Goal: Task Accomplishment & Management: Manage account settings

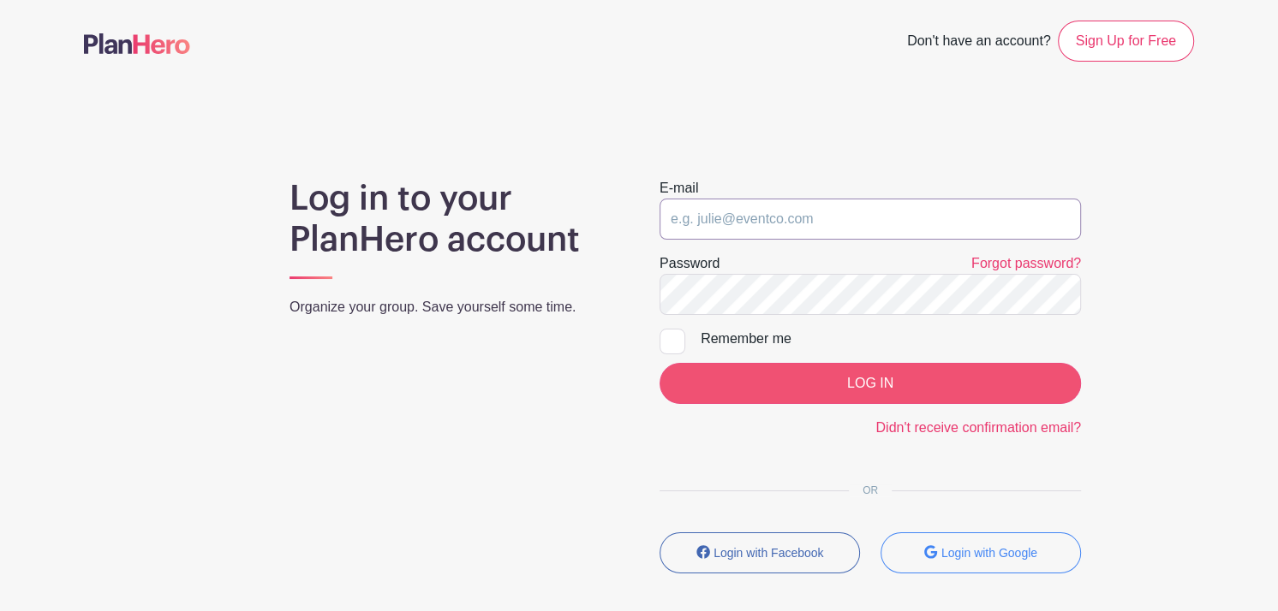
type input "[PERSON_NAME][EMAIL_ADDRESS][DOMAIN_NAME]"
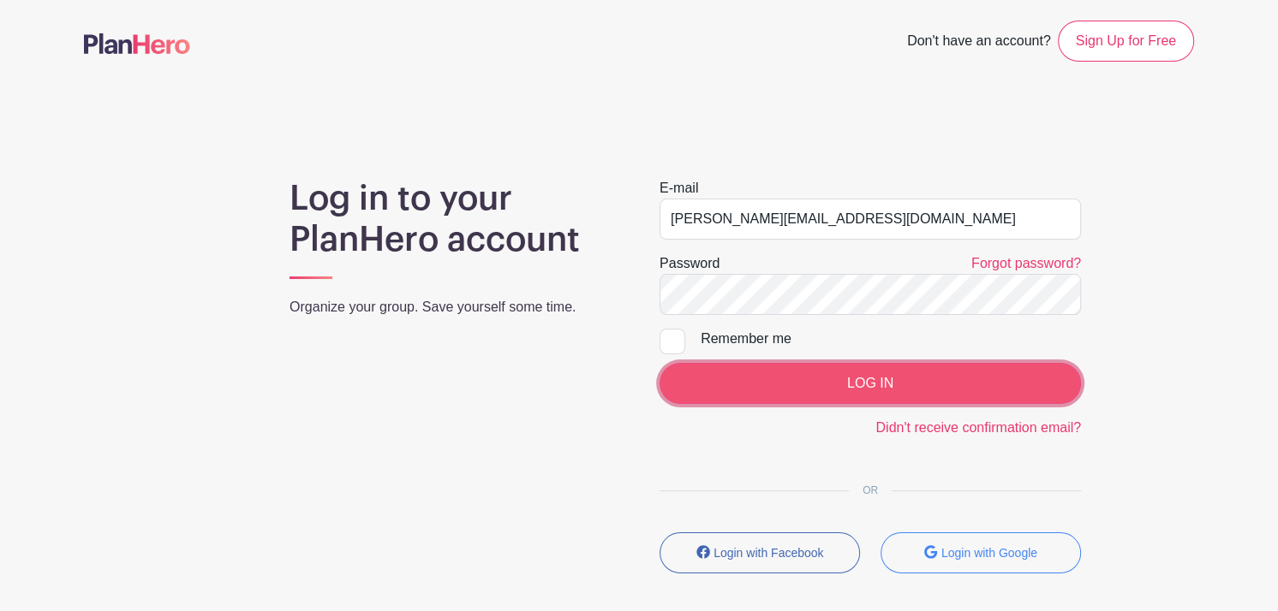
click at [859, 382] on input "LOG IN" at bounding box center [869, 383] width 421 height 41
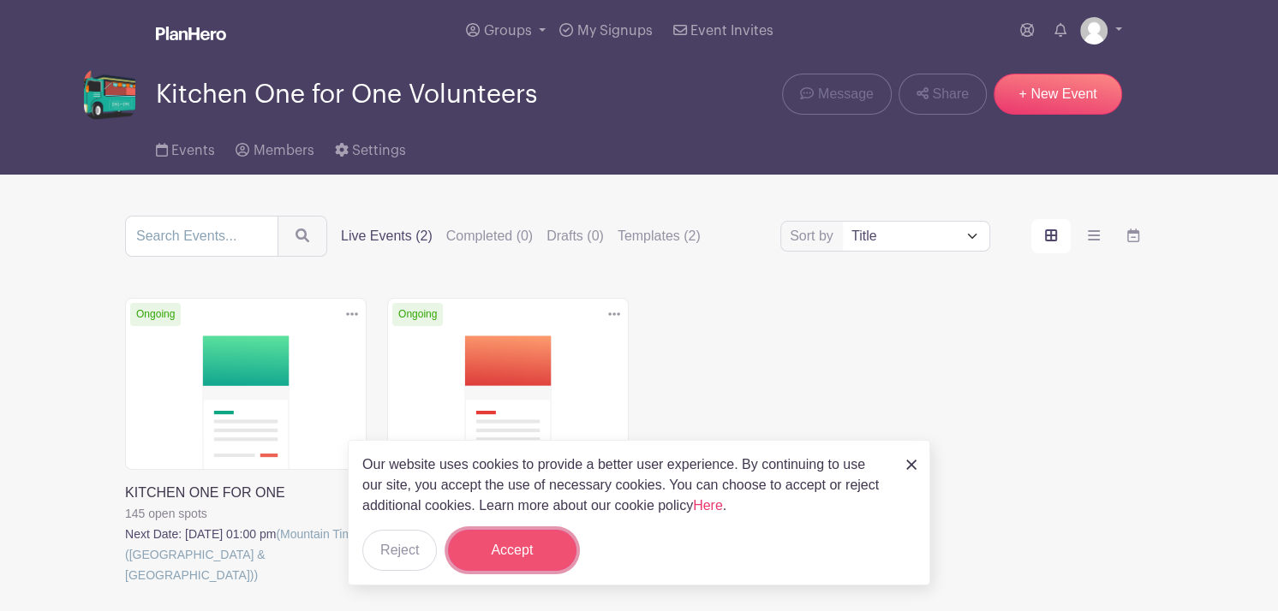
click at [529, 557] on button "Accept" at bounding box center [512, 550] width 128 height 41
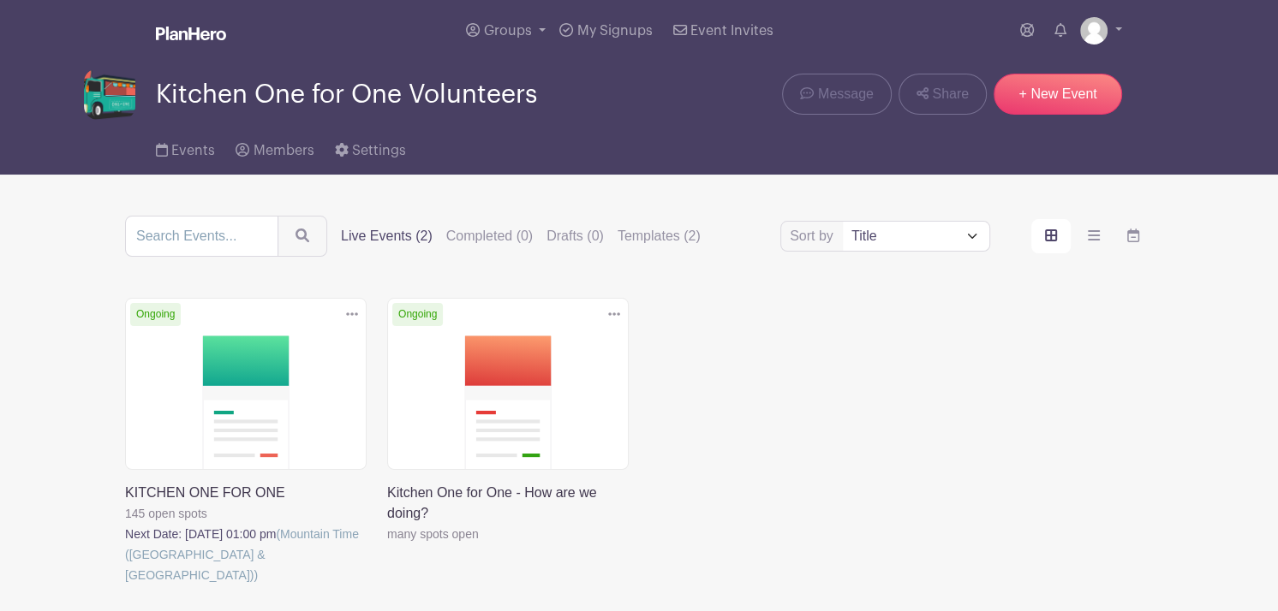
click at [125, 586] on link at bounding box center [125, 586] width 0 height 0
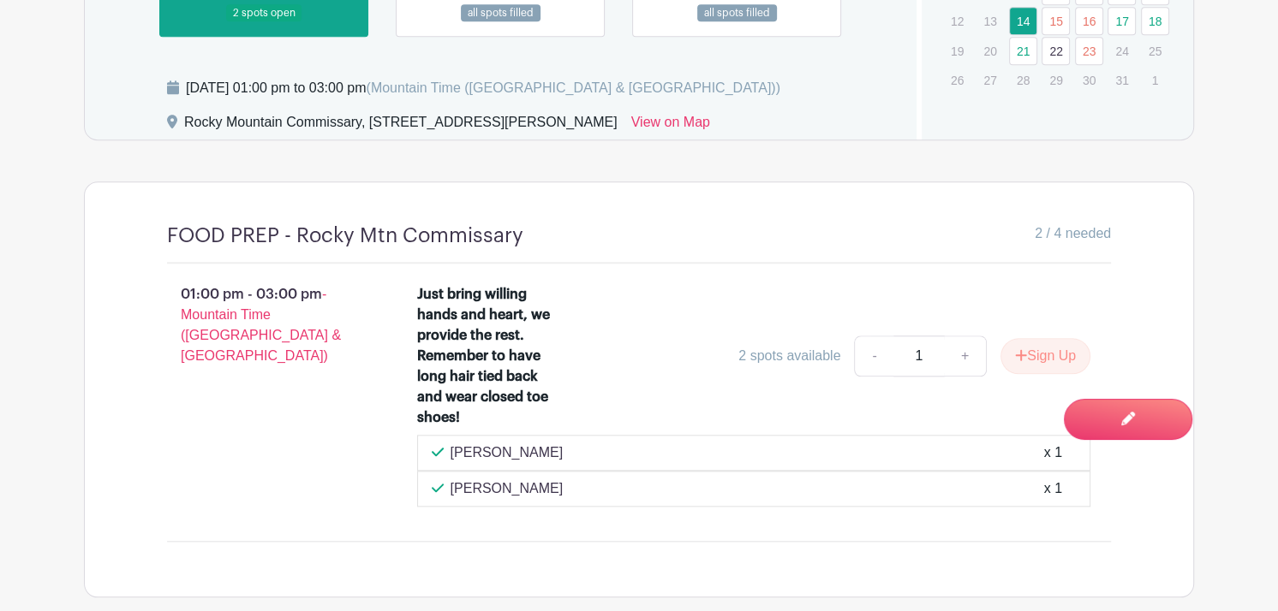
scroll to position [1303, 0]
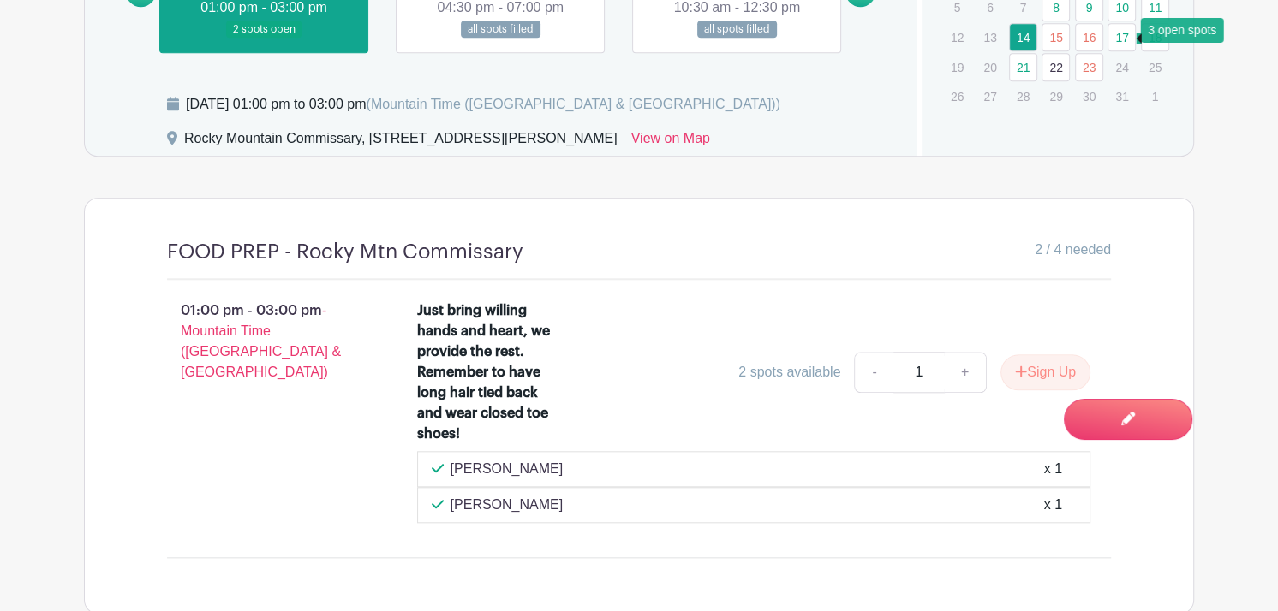
click at [1121, 33] on link "17" at bounding box center [1121, 37] width 28 height 28
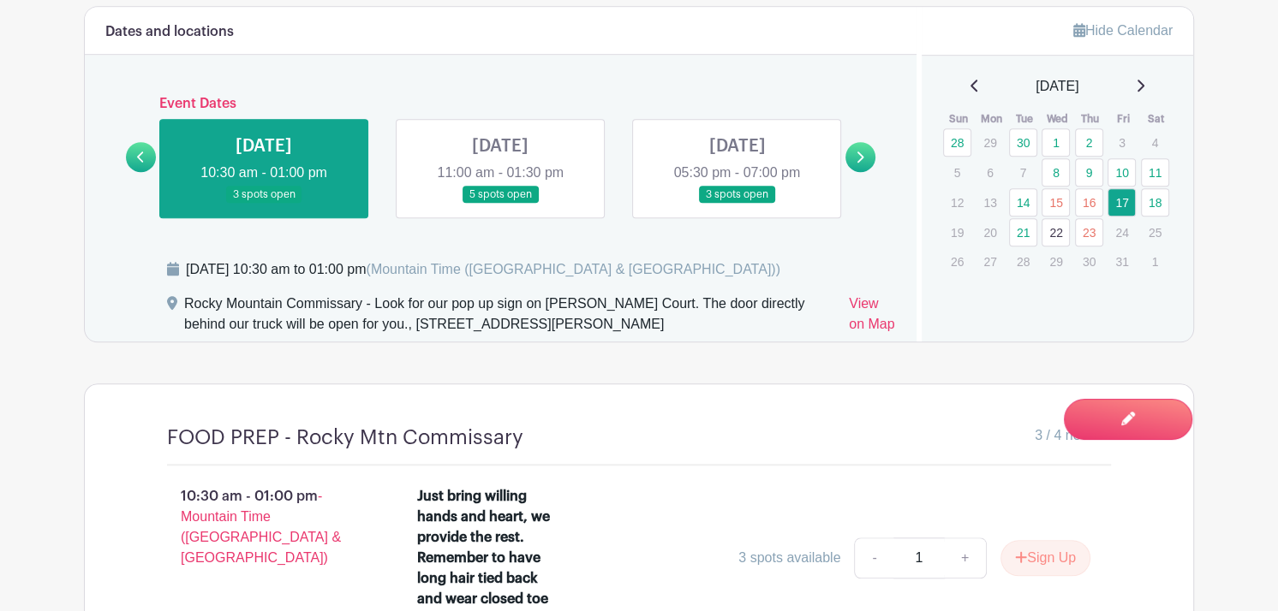
scroll to position [1124, 0]
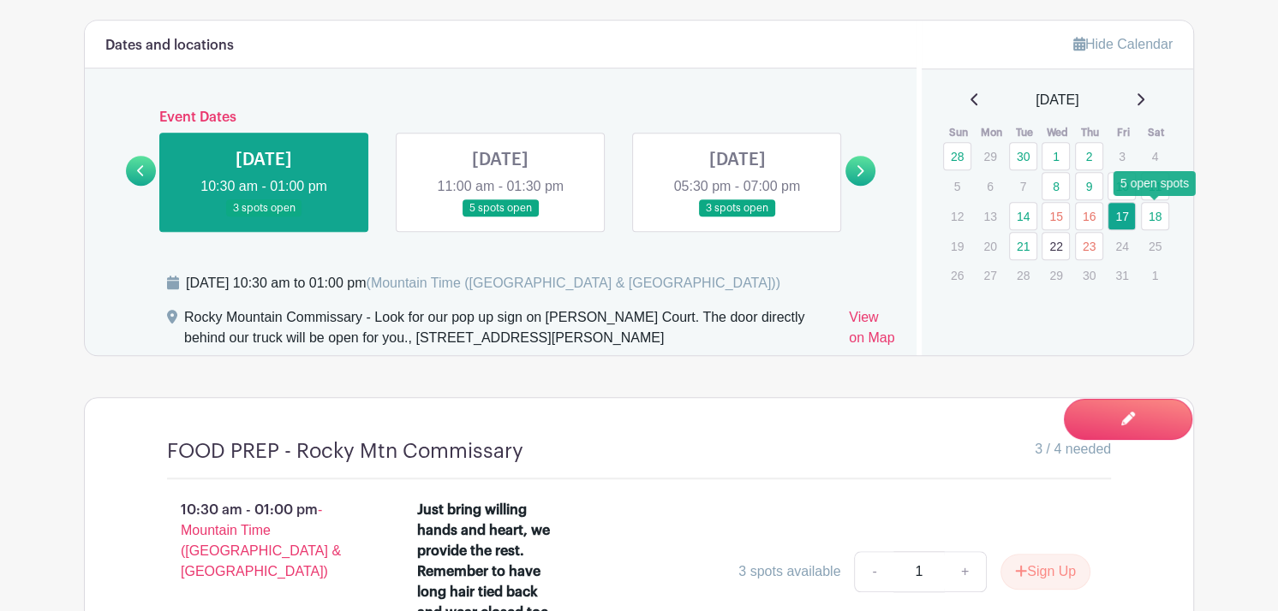
click at [1156, 217] on link "18" at bounding box center [1155, 216] width 28 height 28
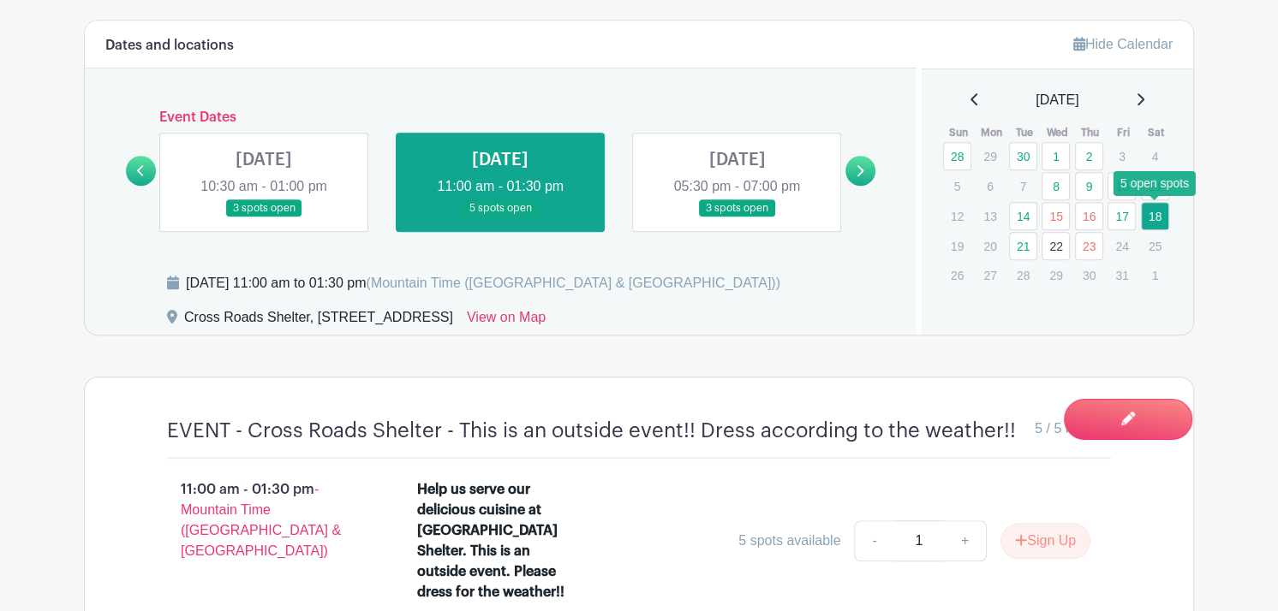
click at [1152, 223] on link "18" at bounding box center [1155, 216] width 28 height 28
click at [1020, 238] on link "21" at bounding box center [1023, 246] width 28 height 28
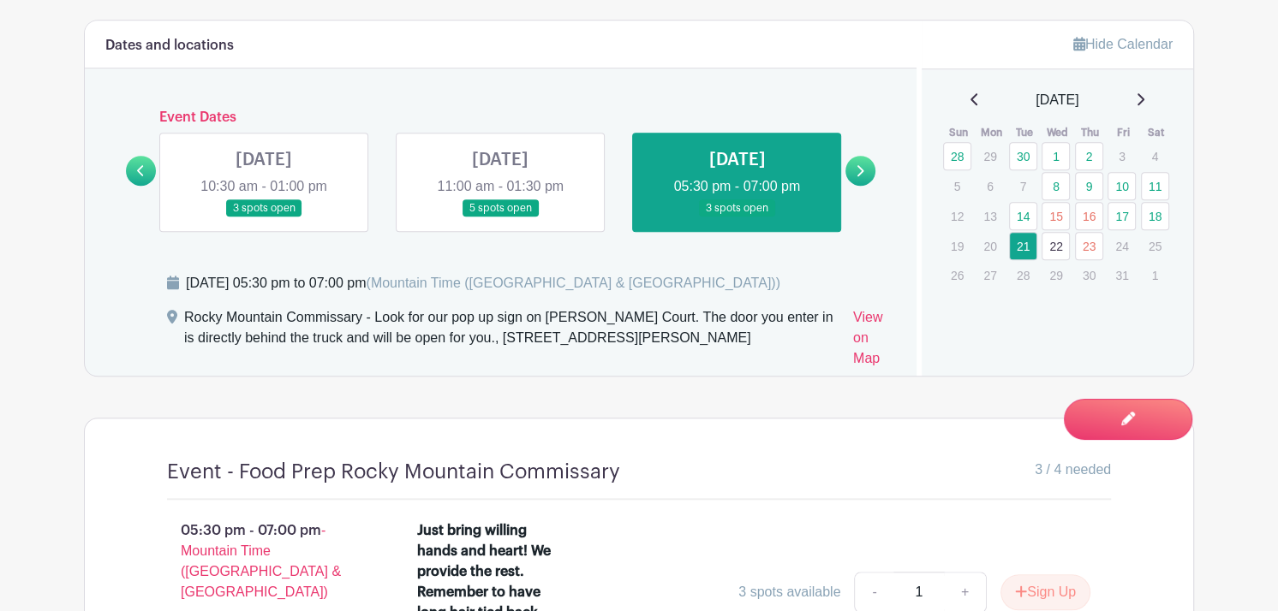
click at [500, 217] on link at bounding box center [500, 217] width 0 height 0
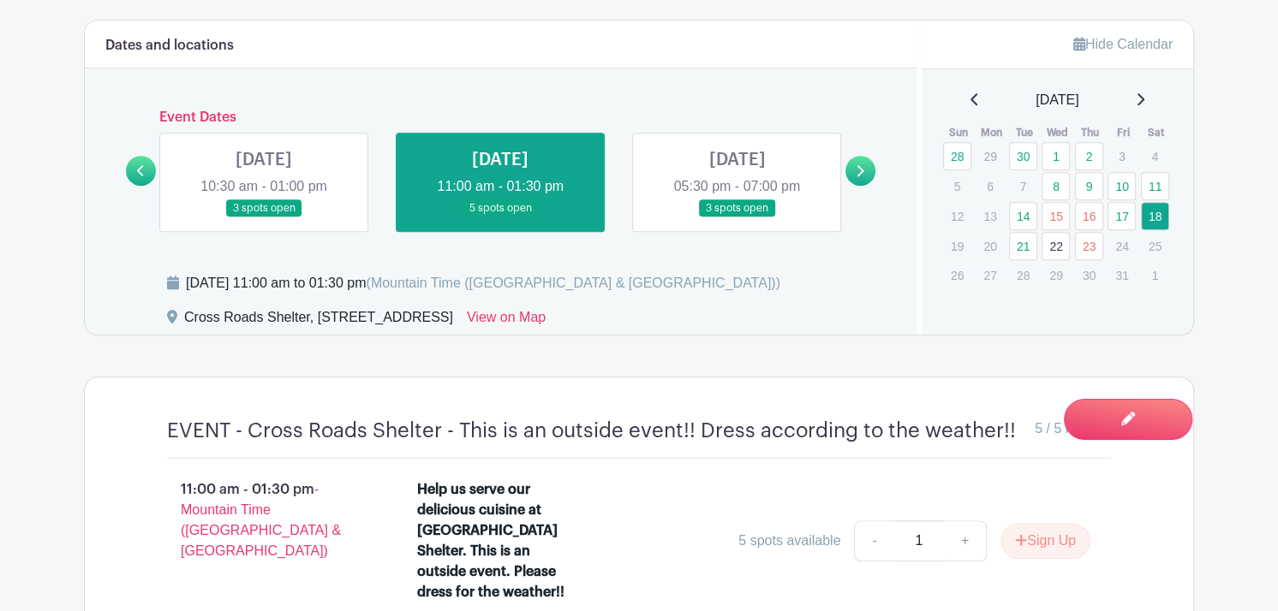
click at [264, 217] on link at bounding box center [264, 217] width 0 height 0
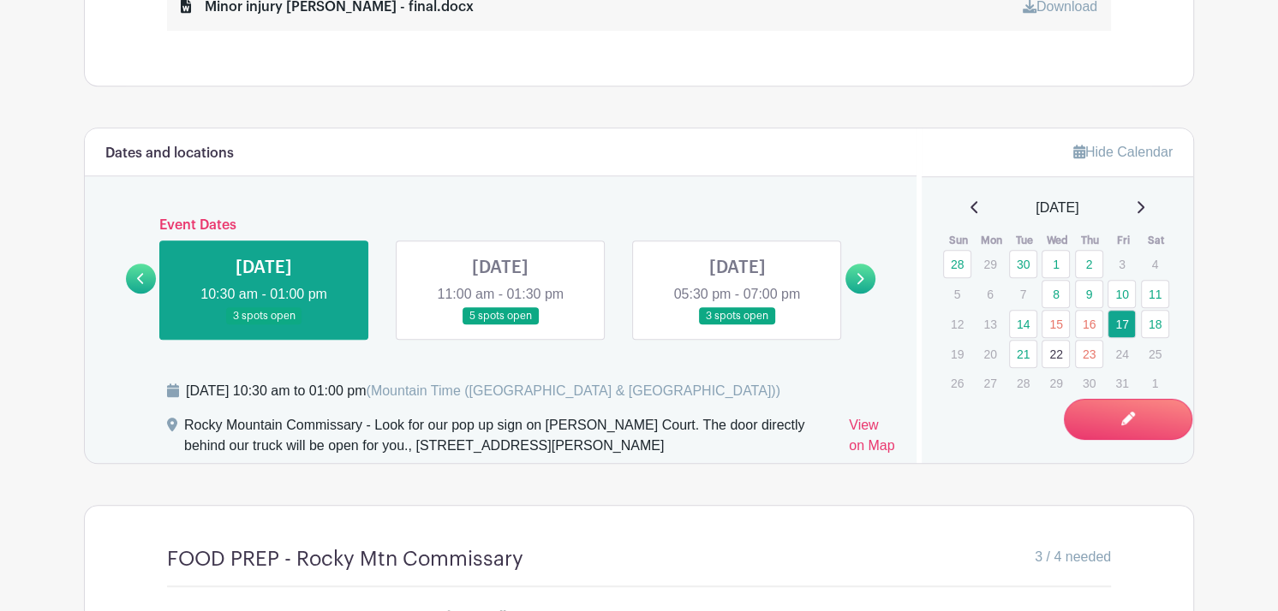
scroll to position [1024, 0]
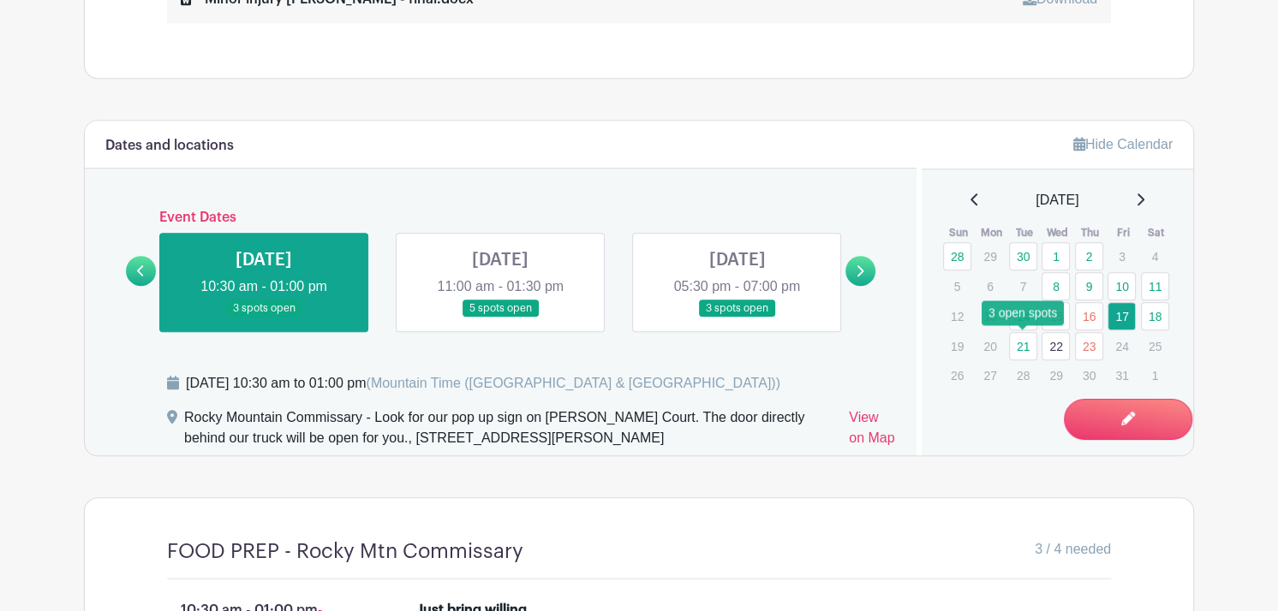
click at [1018, 348] on link "21" at bounding box center [1023, 346] width 28 height 28
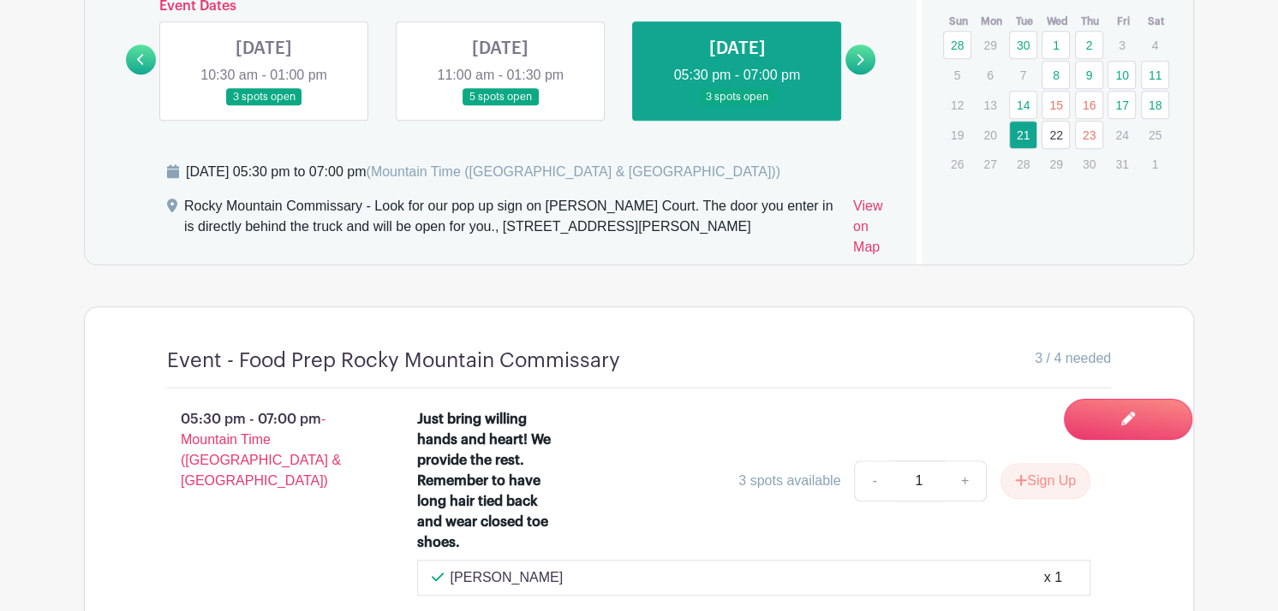
scroll to position [1227, 0]
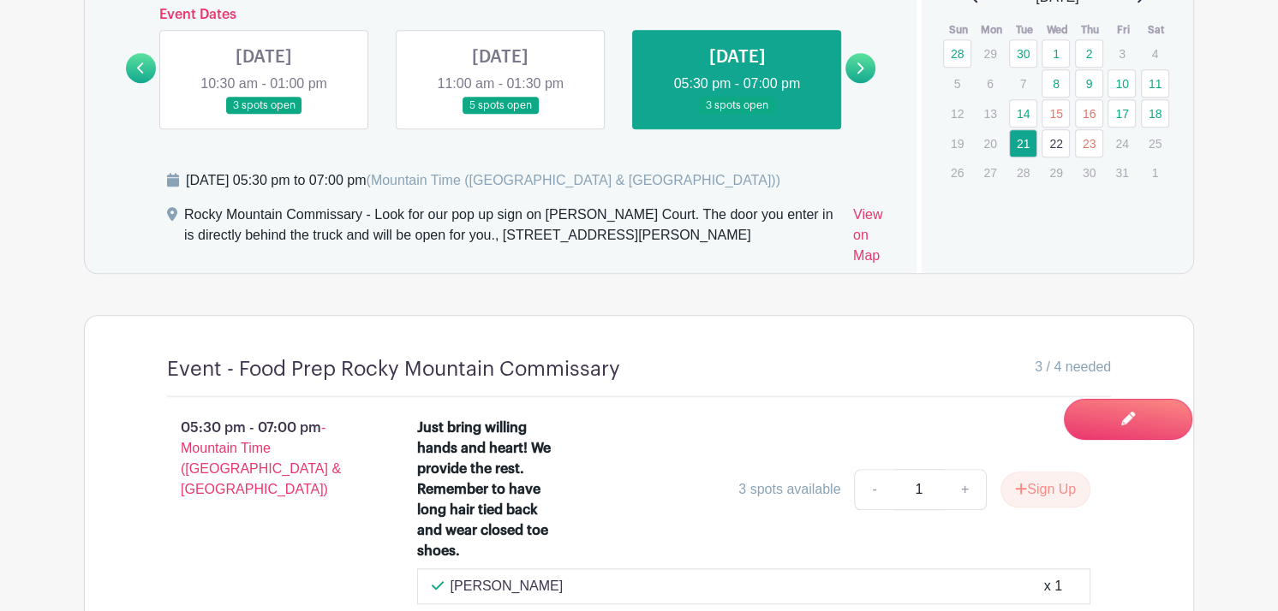
click at [1052, 145] on link "22" at bounding box center [1055, 143] width 28 height 28
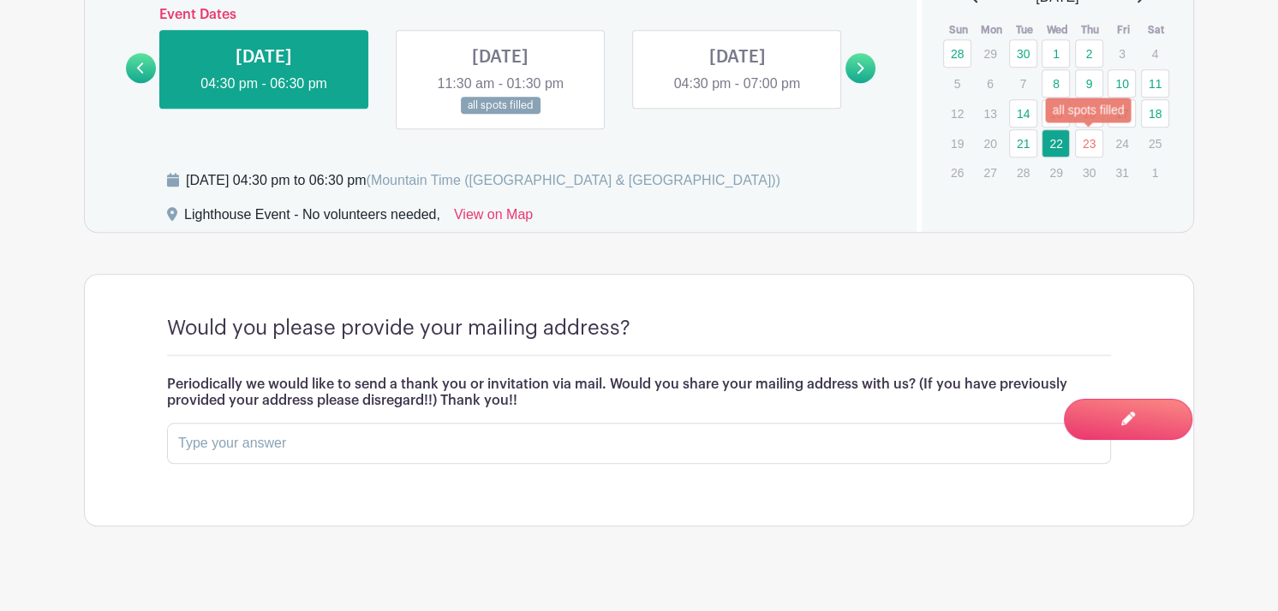
click at [1089, 142] on link "23" at bounding box center [1089, 143] width 28 height 28
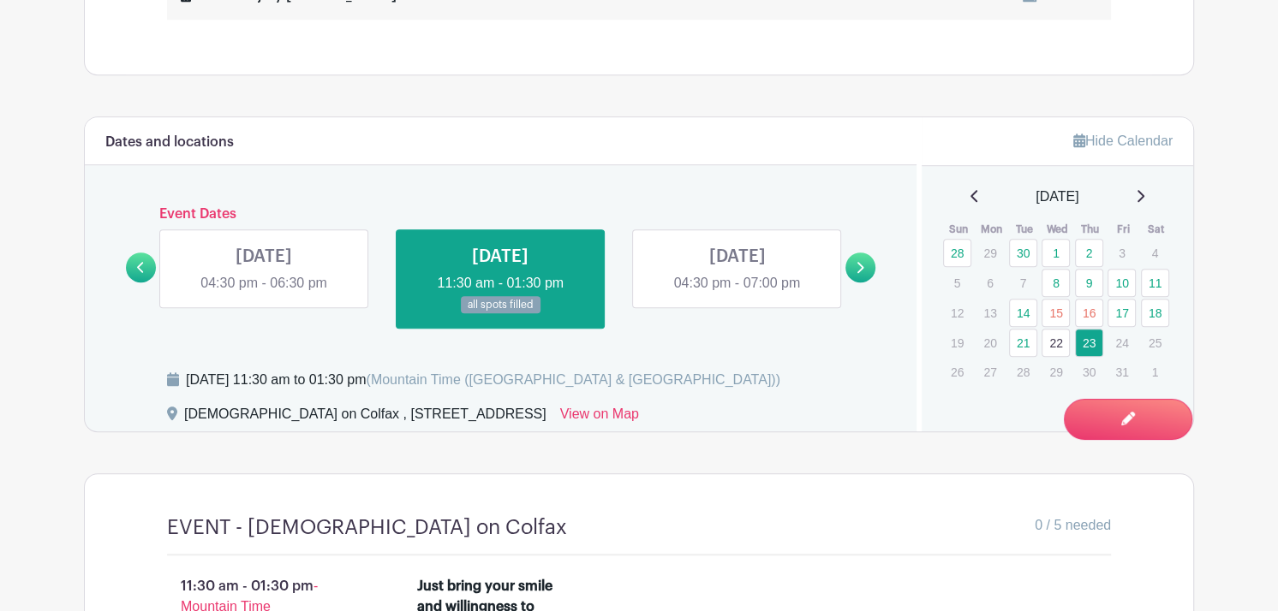
scroll to position [1015, 0]
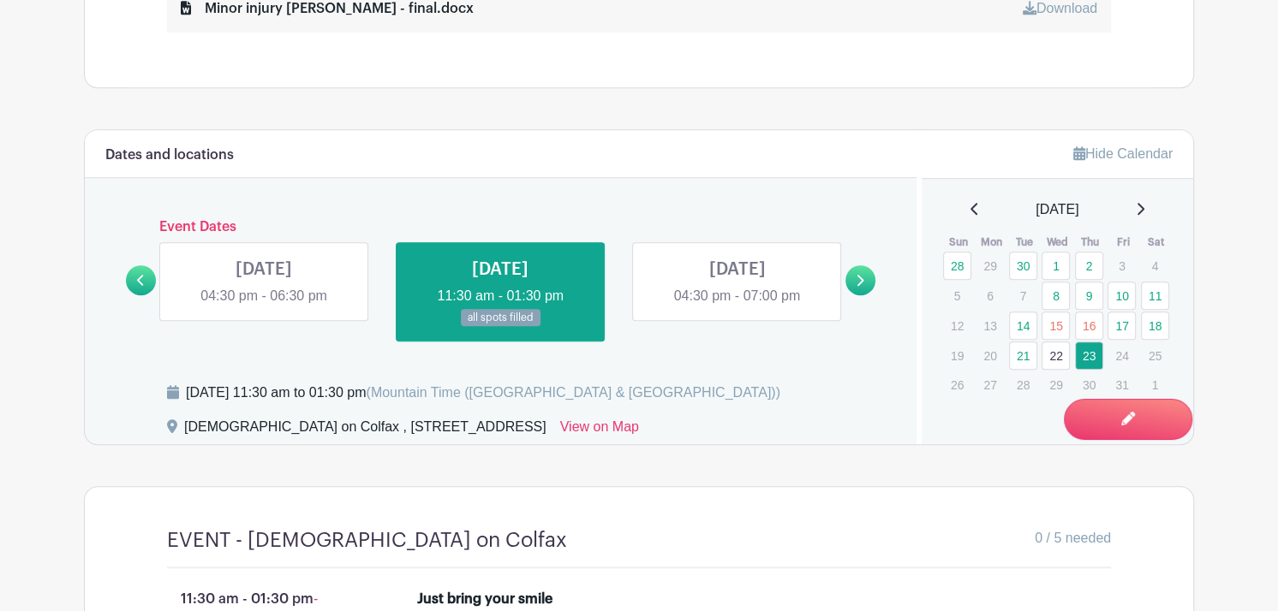
click at [1144, 205] on icon at bounding box center [1139, 209] width 9 height 14
click at [1053, 389] on link "26" at bounding box center [1055, 380] width 28 height 28
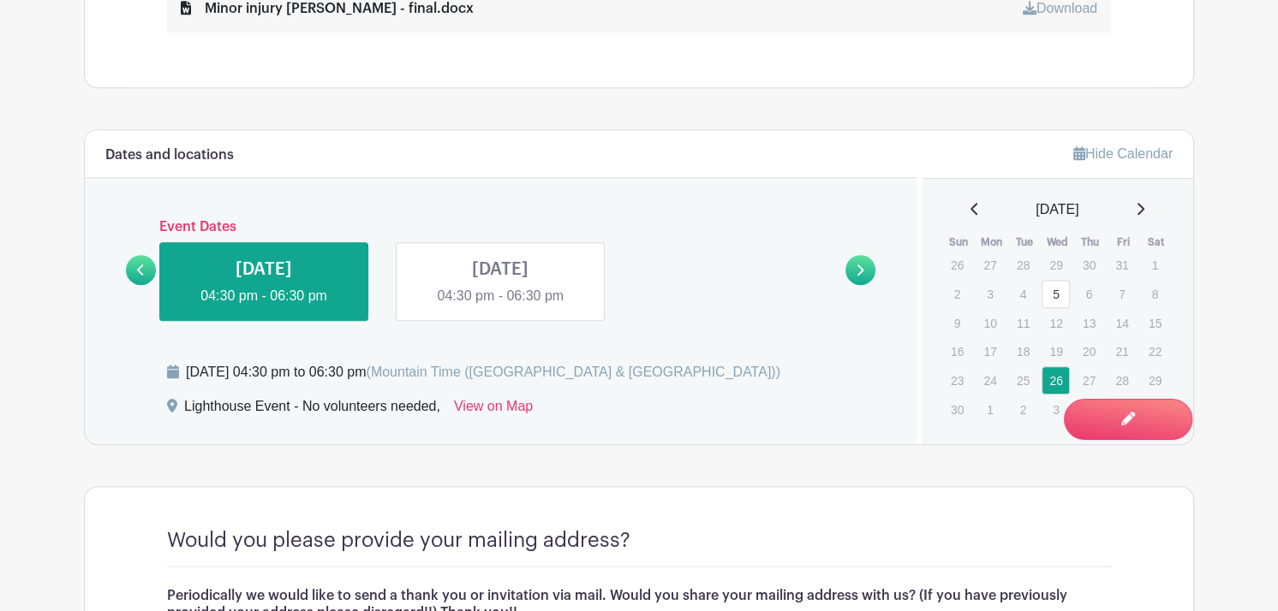
click at [1144, 207] on icon at bounding box center [1140, 209] width 7 height 12
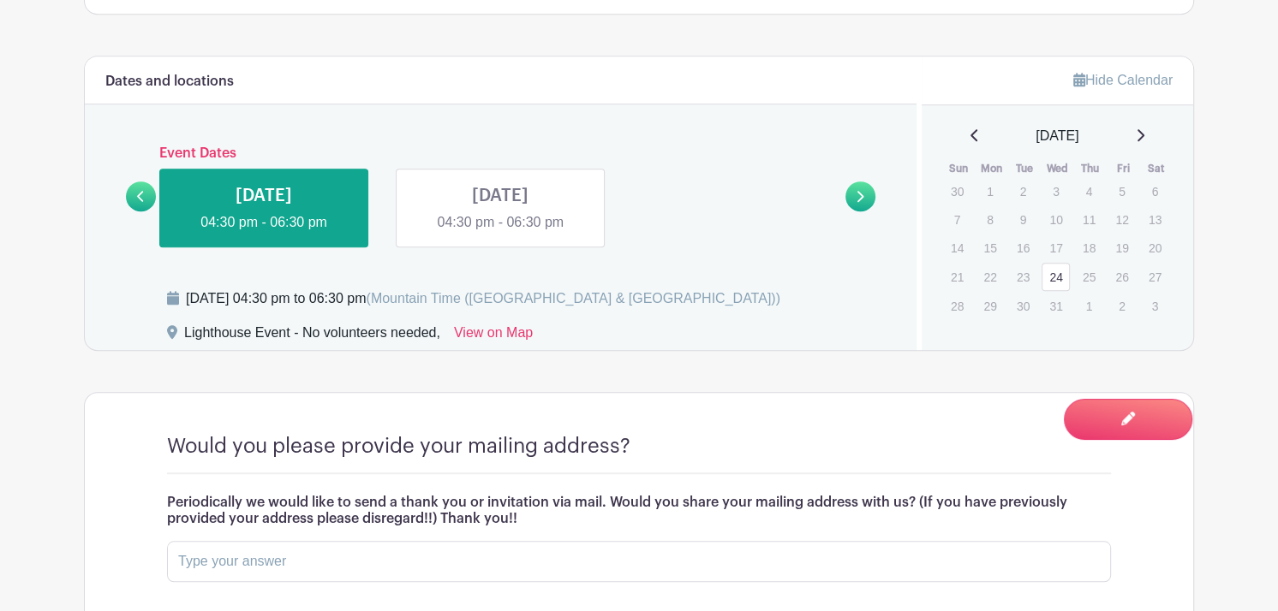
scroll to position [1087, 0]
click at [1055, 269] on link "24" at bounding box center [1055, 279] width 28 height 28
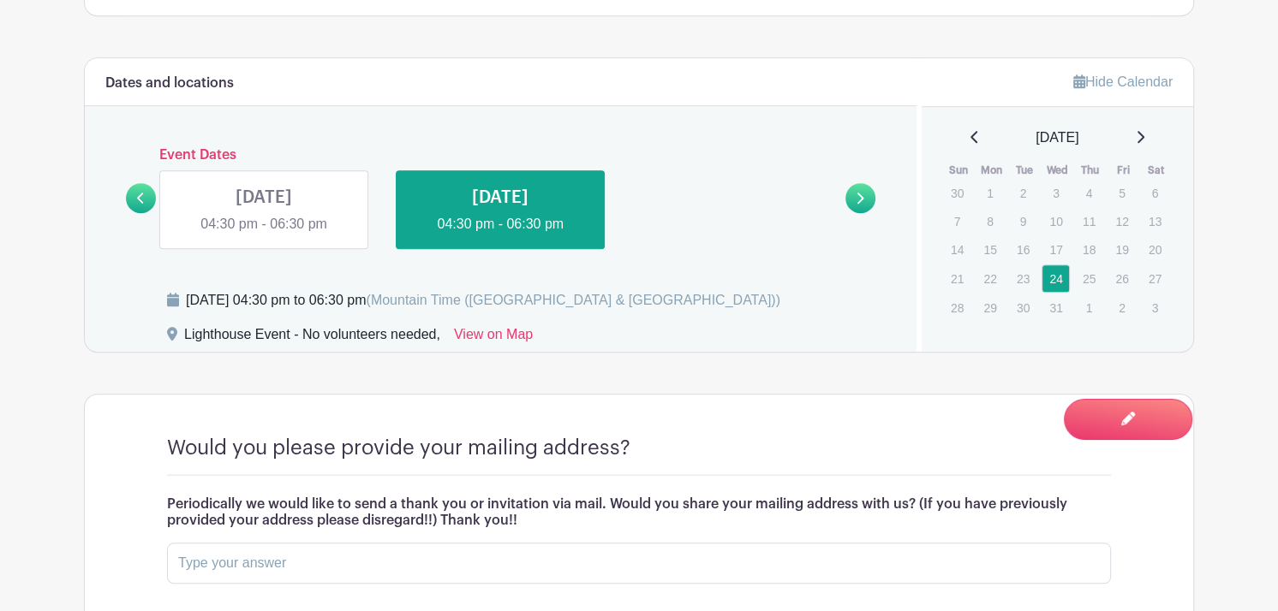
click at [264, 235] on link at bounding box center [264, 235] width 0 height 0
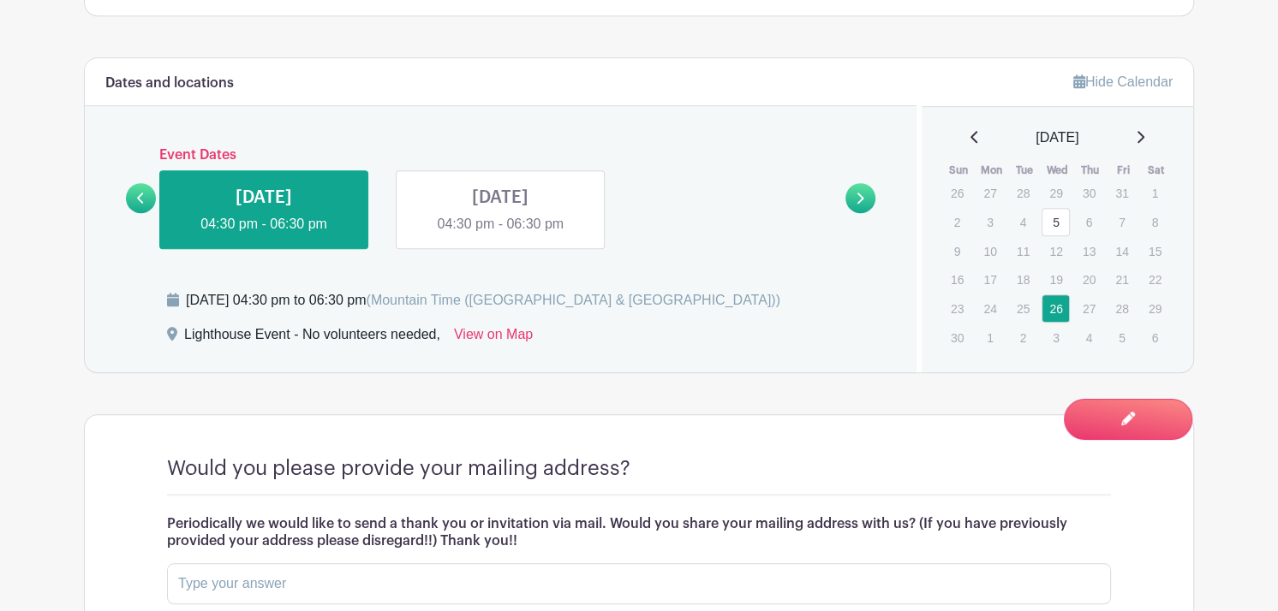
click at [1144, 138] on icon at bounding box center [1139, 137] width 9 height 14
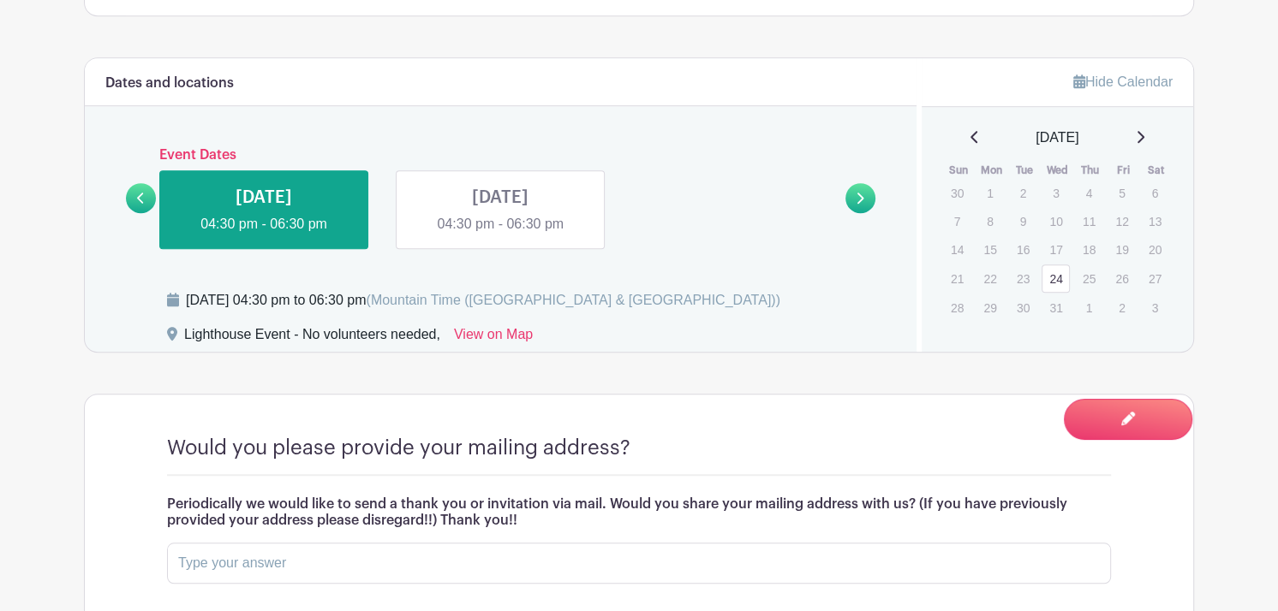
click at [1055, 284] on link "24" at bounding box center [1055, 279] width 28 height 28
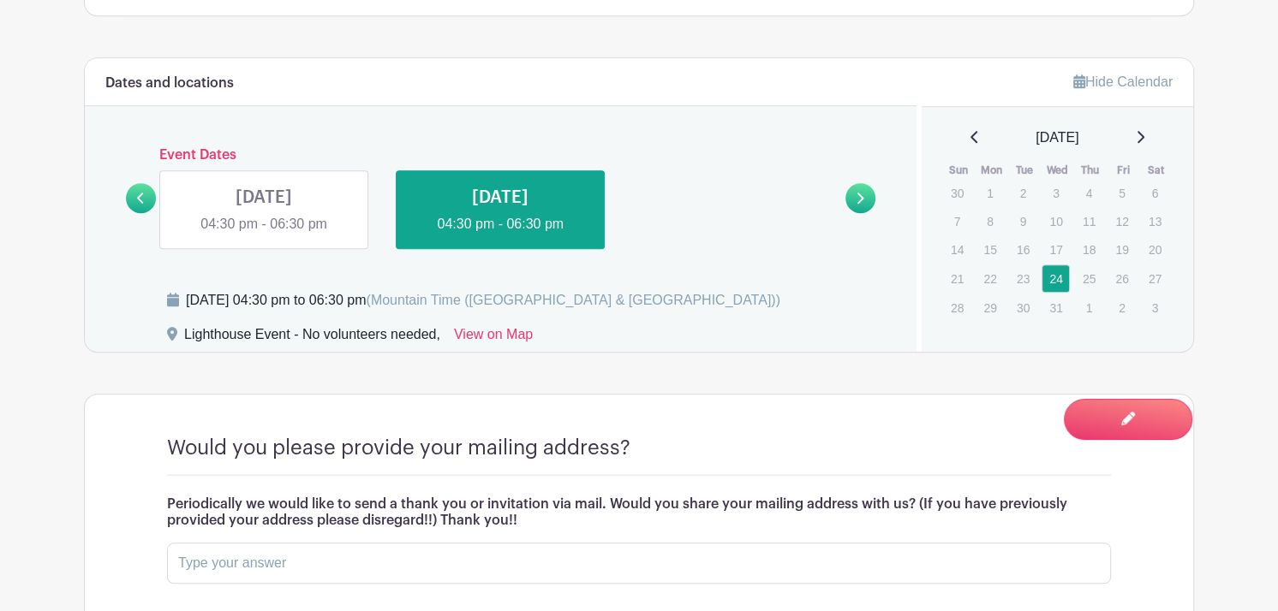
click at [500, 235] on link at bounding box center [500, 235] width 0 height 0
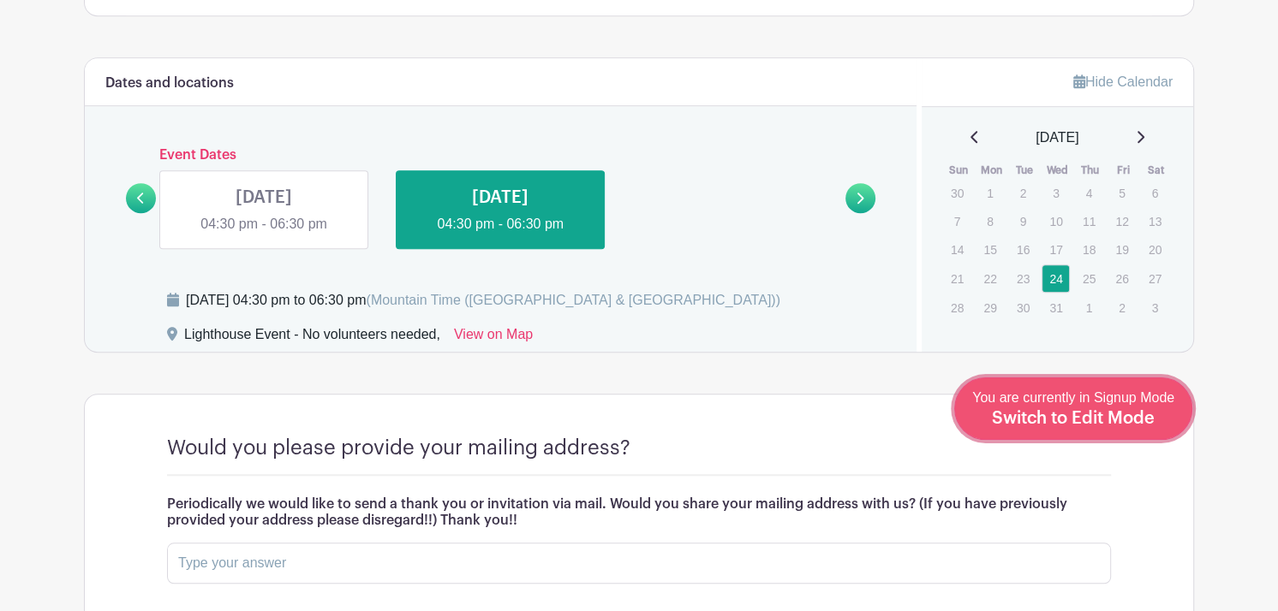
click at [1145, 420] on span "Switch to Edit Mode" at bounding box center [1073, 418] width 163 height 17
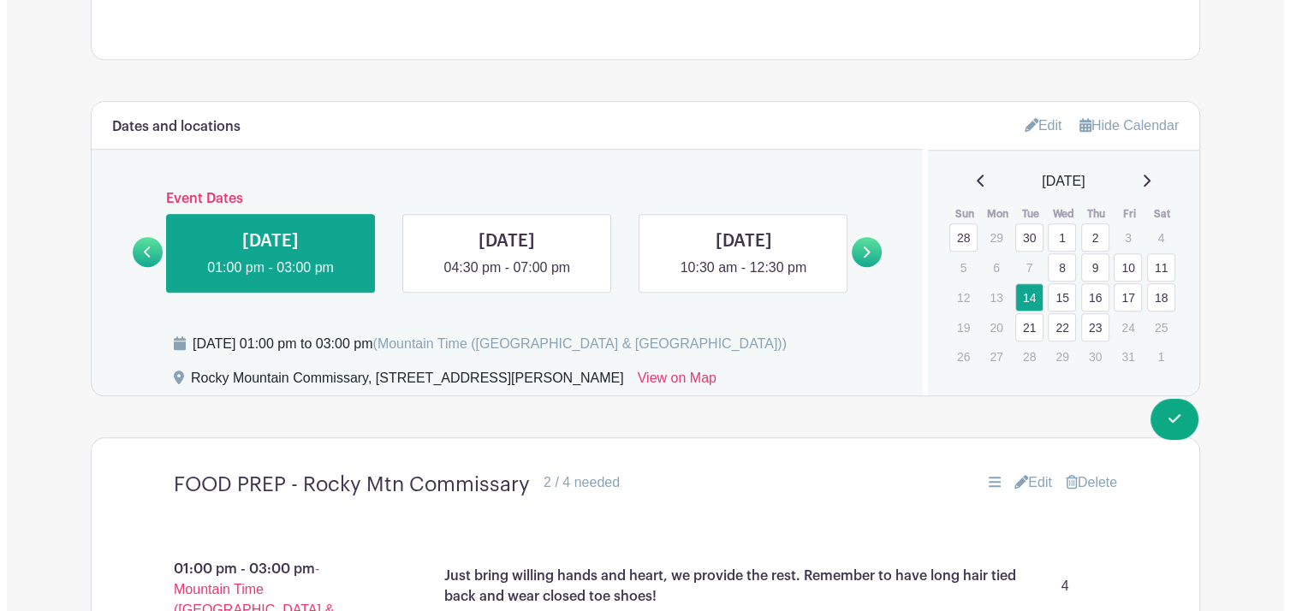
scroll to position [1099, 0]
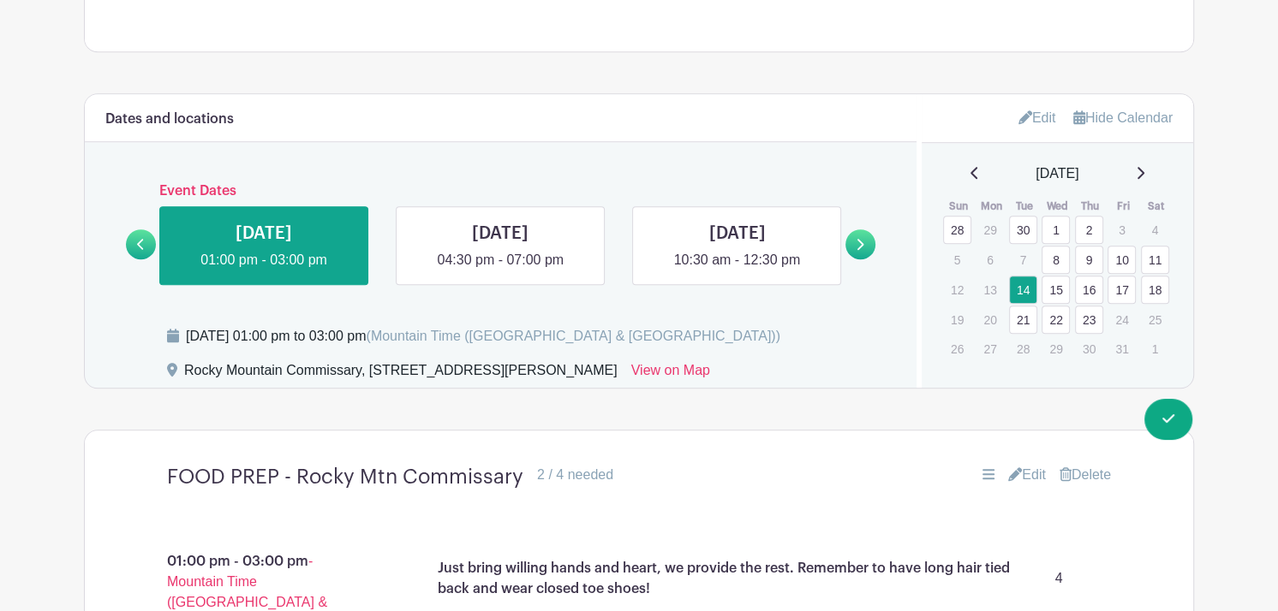
click at [1144, 173] on icon at bounding box center [1139, 173] width 9 height 14
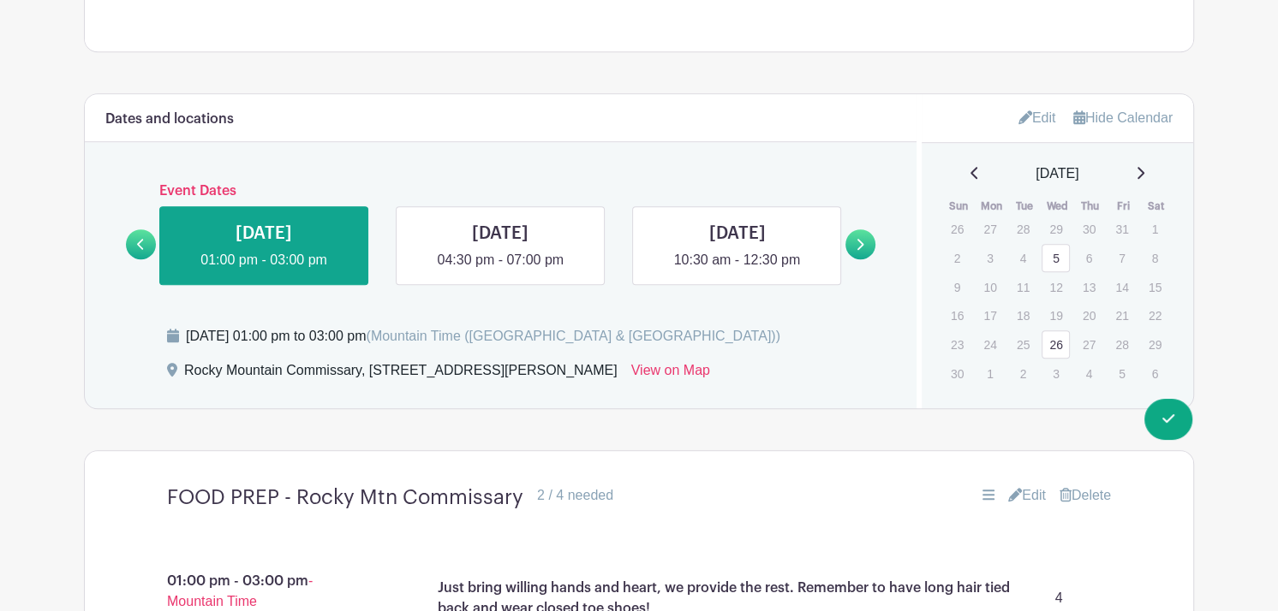
click at [1144, 173] on icon at bounding box center [1140, 173] width 7 height 12
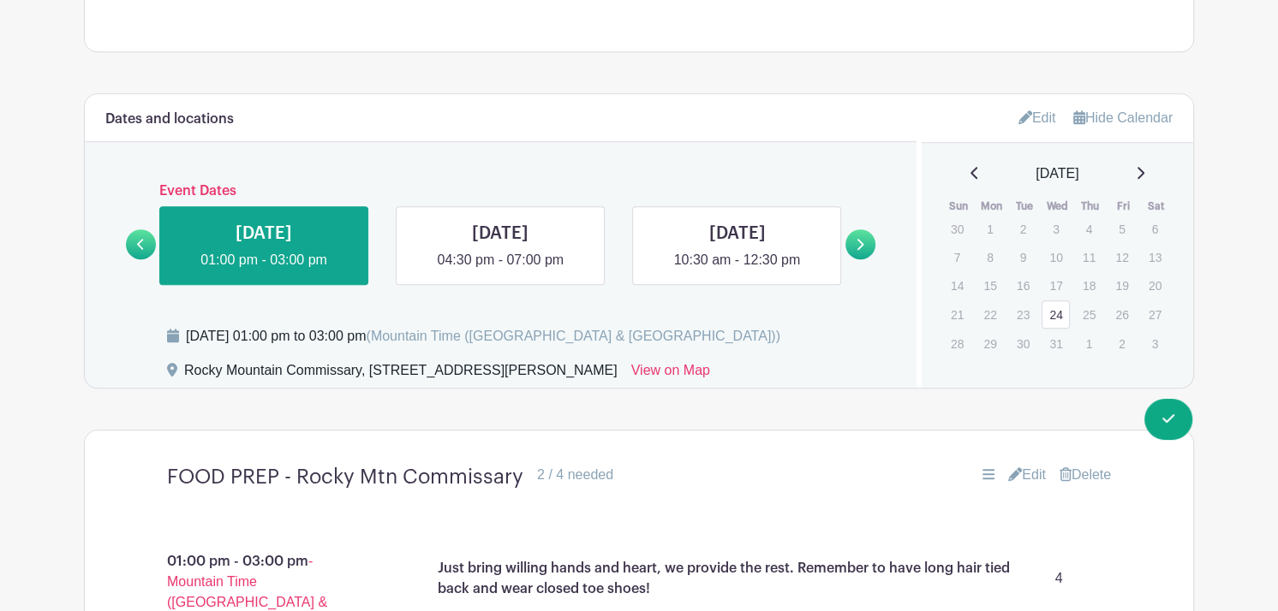
click at [1050, 320] on link "24" at bounding box center [1055, 315] width 28 height 28
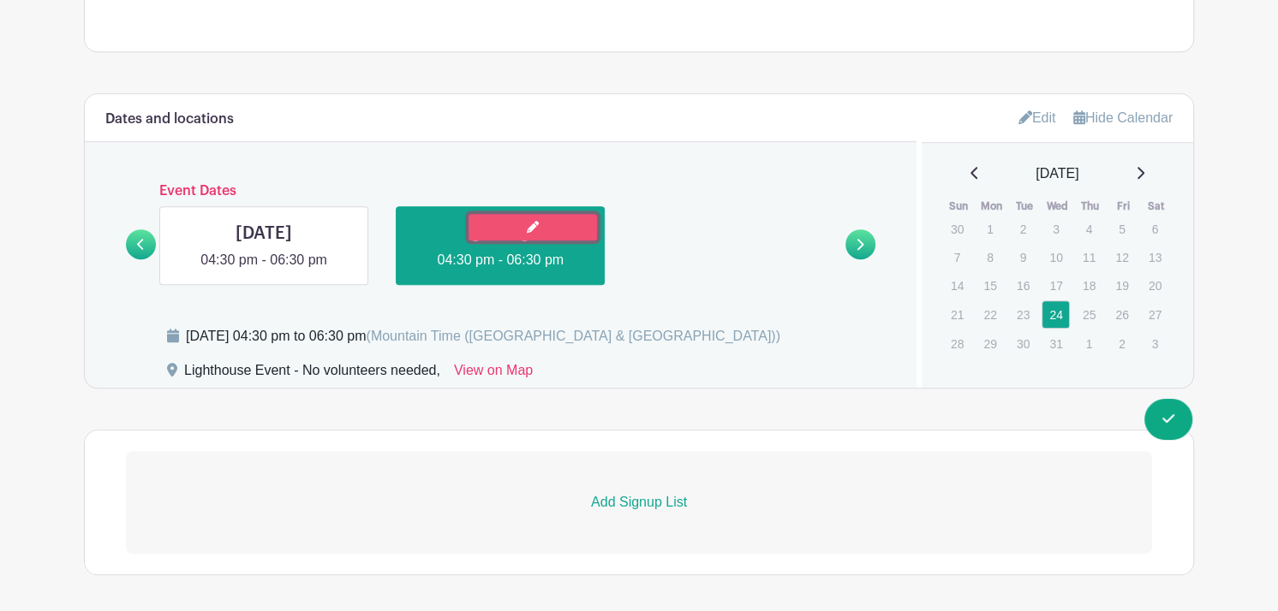
click at [579, 229] on link at bounding box center [532, 227] width 128 height 27
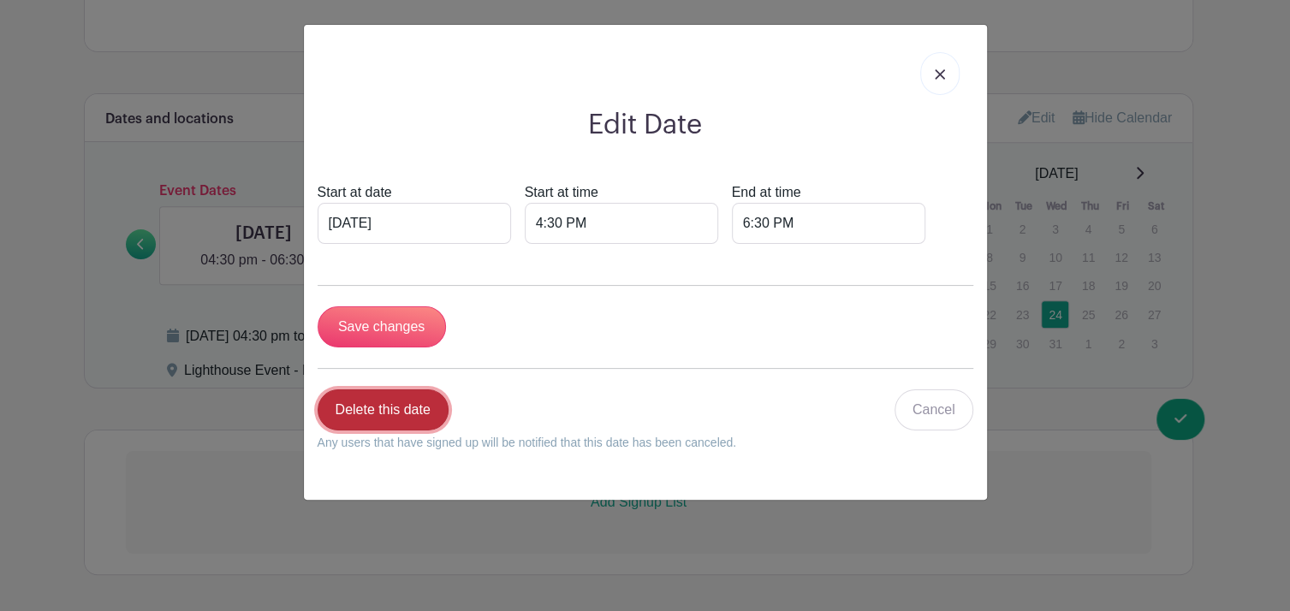
click at [393, 405] on link "Delete this date" at bounding box center [383, 410] width 131 height 41
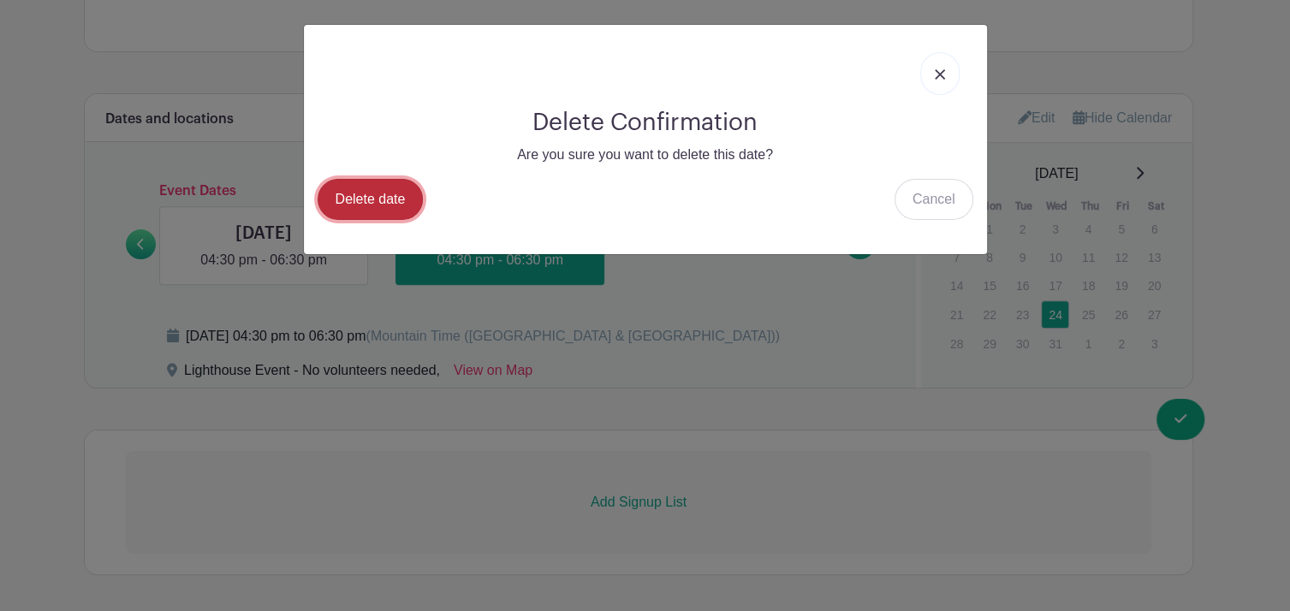
click at [371, 191] on link "Delete date" at bounding box center [371, 199] width 106 height 41
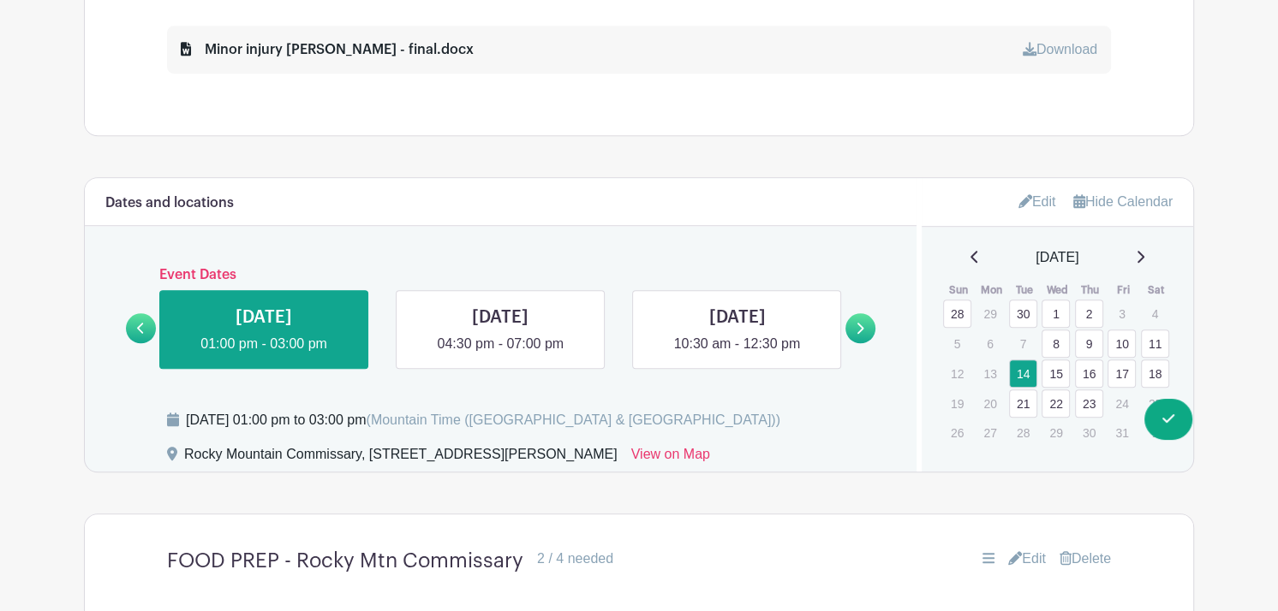
scroll to position [1080, 0]
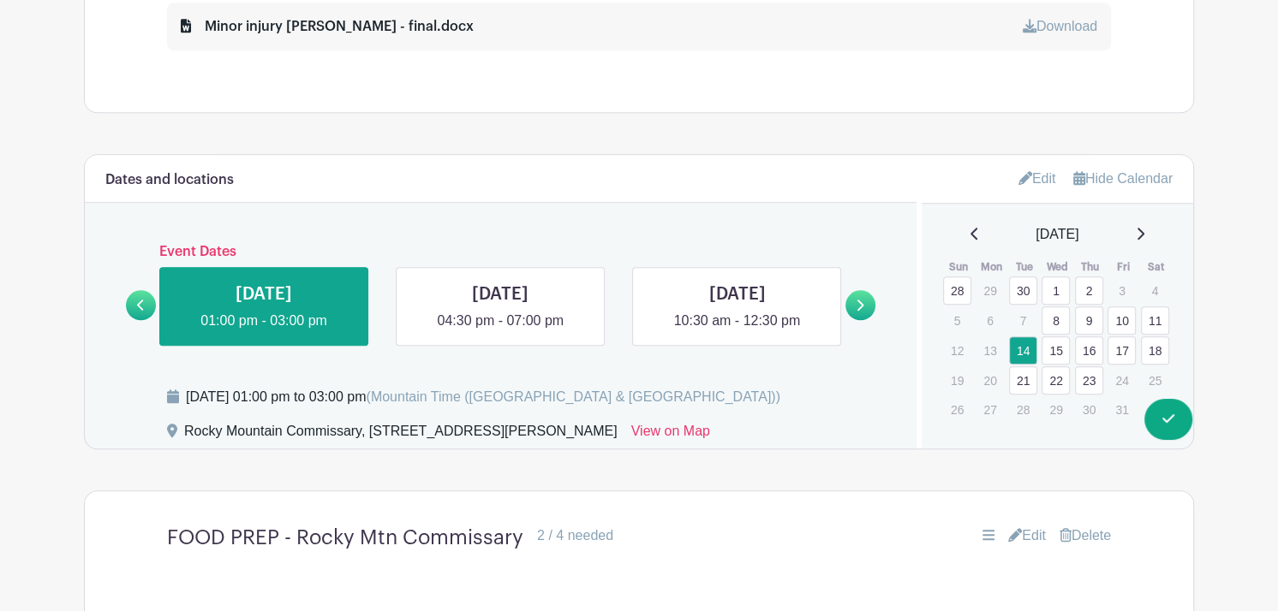
click at [1144, 233] on icon at bounding box center [1139, 234] width 9 height 14
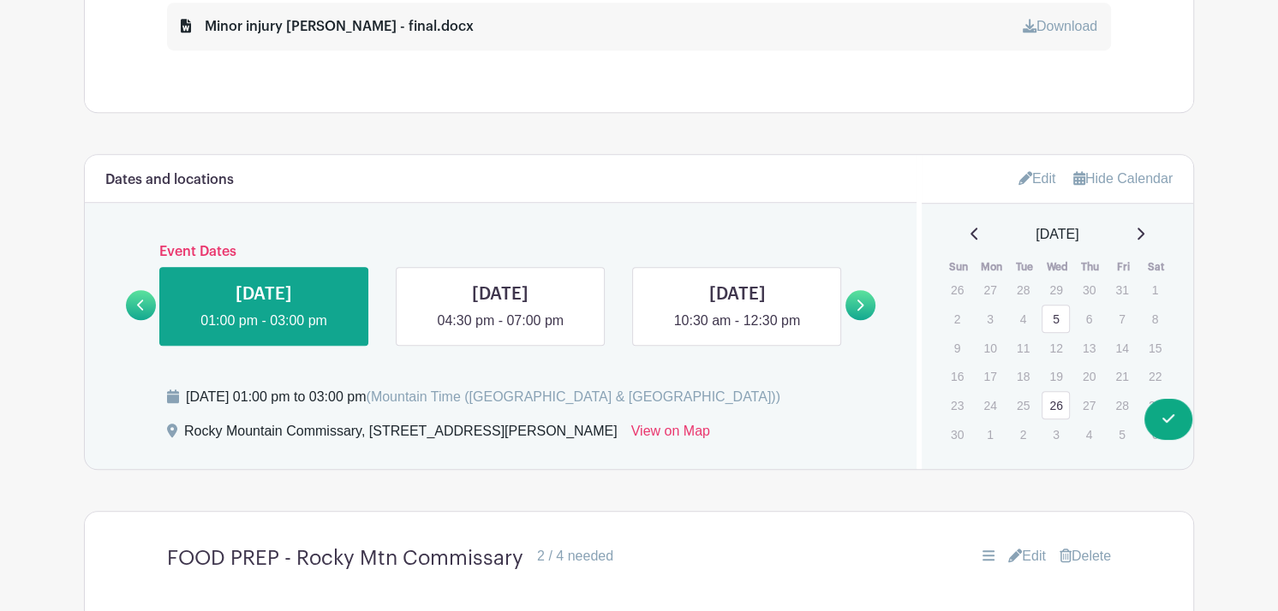
click at [1052, 319] on link "5" at bounding box center [1055, 319] width 28 height 28
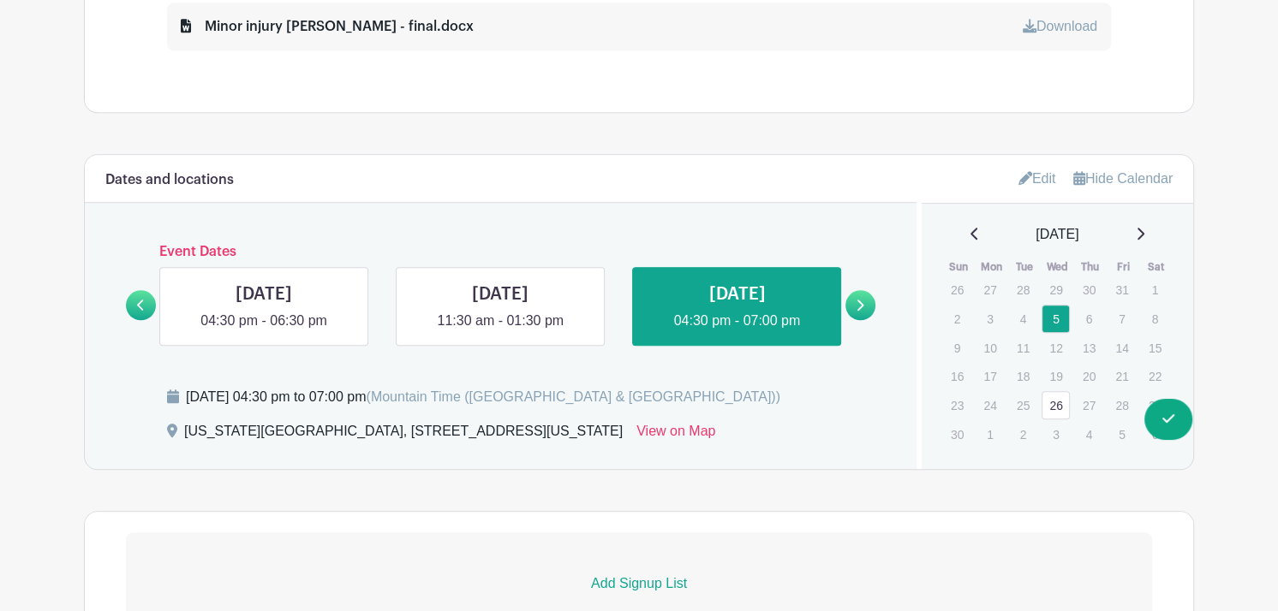
click at [1057, 408] on link "26" at bounding box center [1055, 405] width 28 height 28
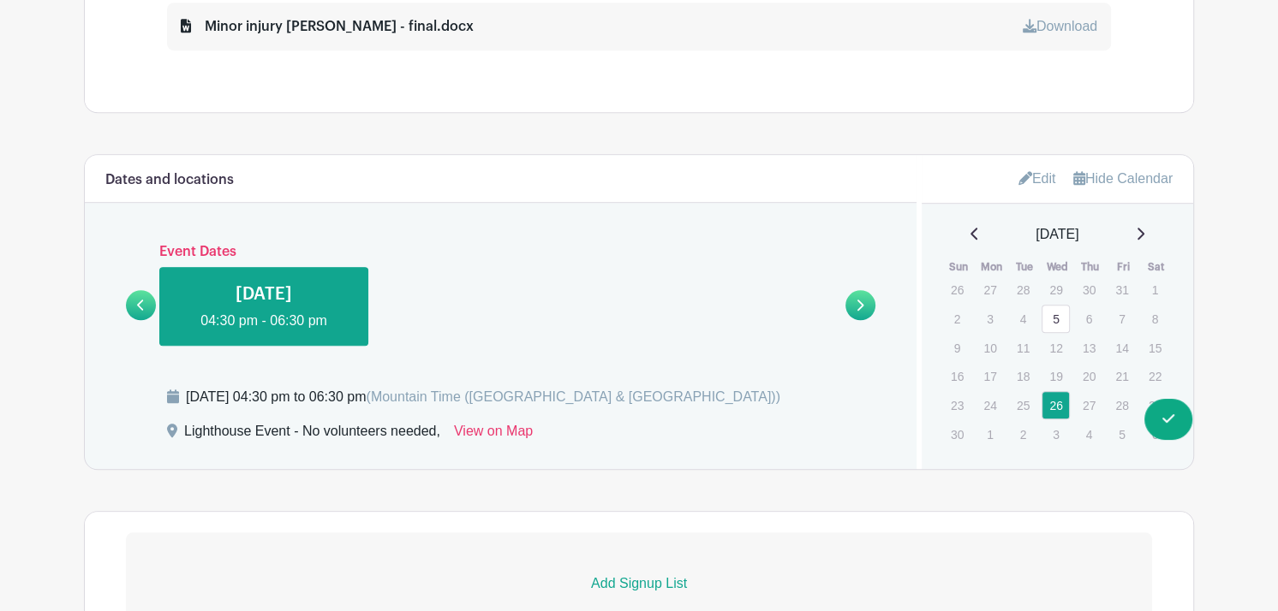
click at [970, 238] on icon at bounding box center [974, 234] width 9 height 14
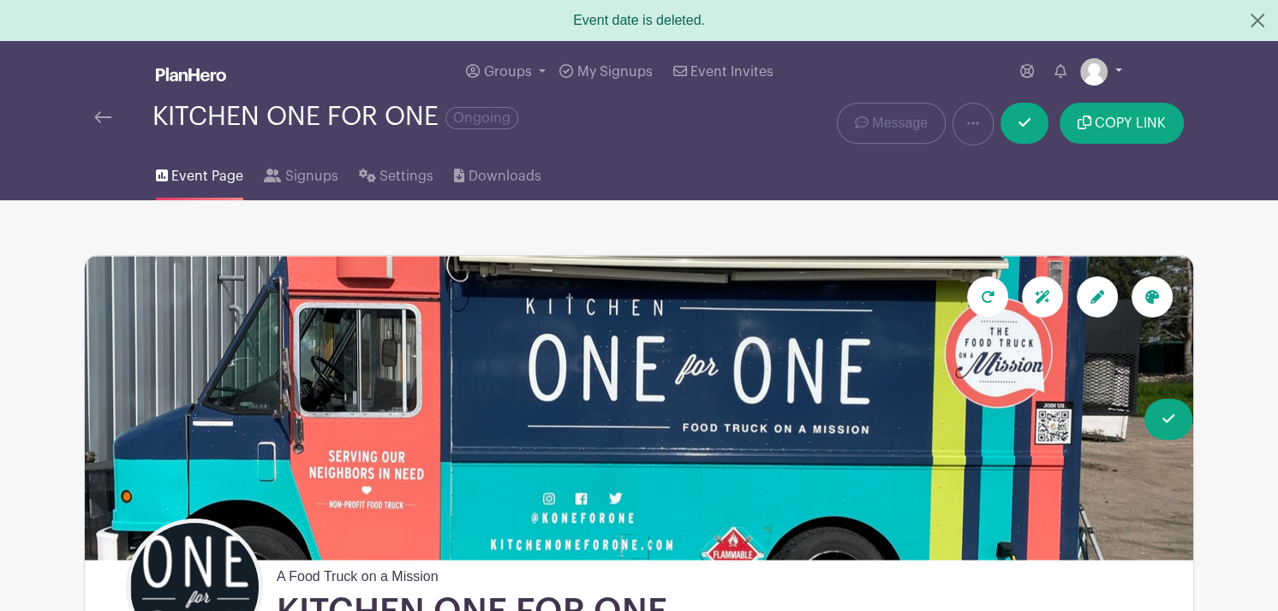
click at [1121, 66] on link at bounding box center [1101, 71] width 42 height 27
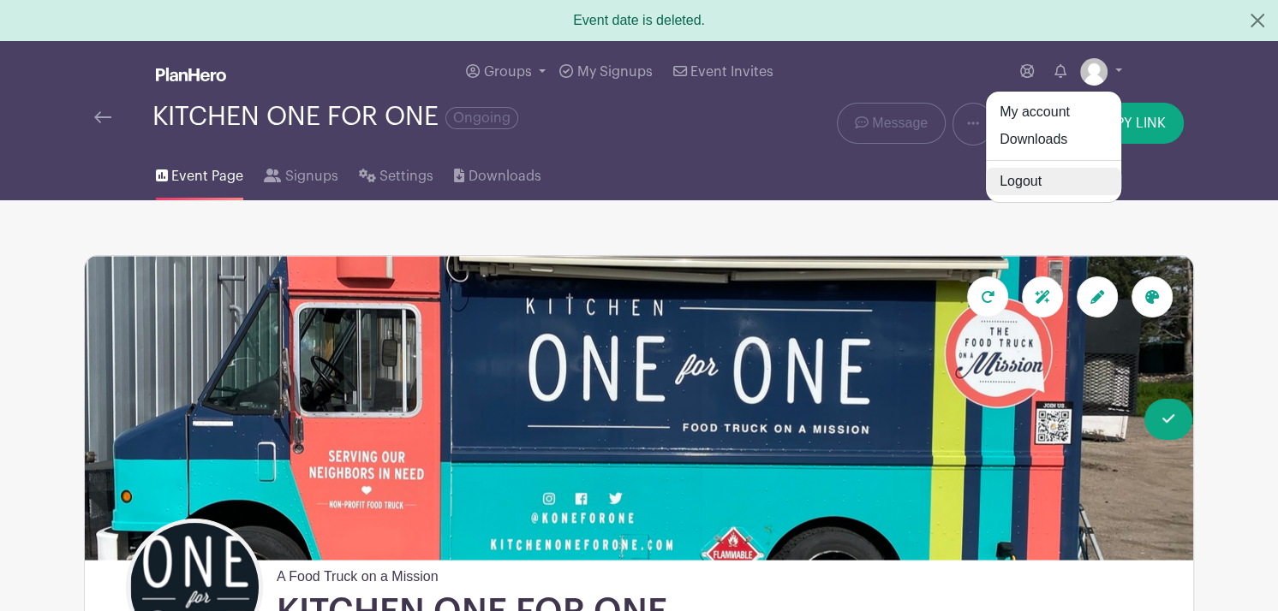
click at [1036, 182] on link "Logout" at bounding box center [1053, 181] width 135 height 27
